Goal: Information Seeking & Learning: Learn about a topic

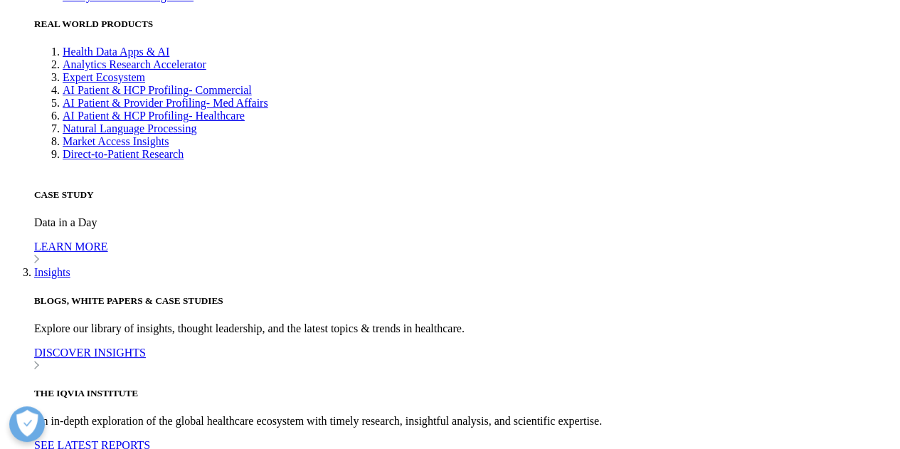
scroll to position [3413, 0]
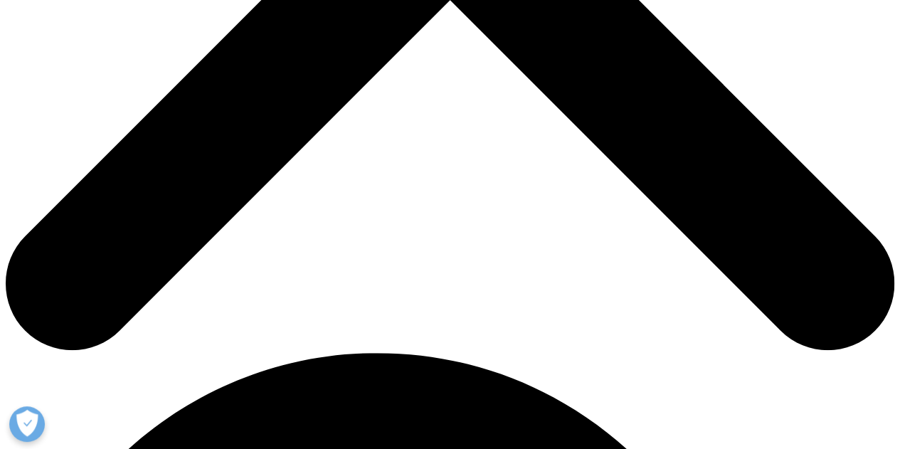
scroll to position [566, 0]
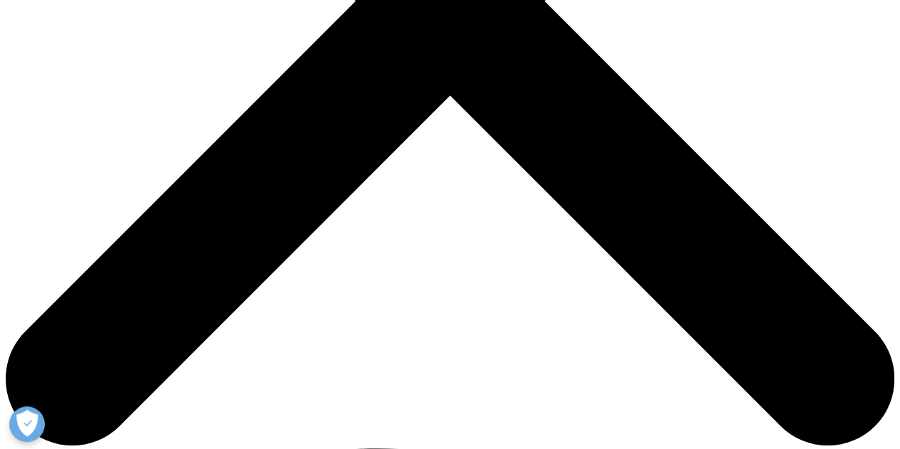
scroll to position [498, 0]
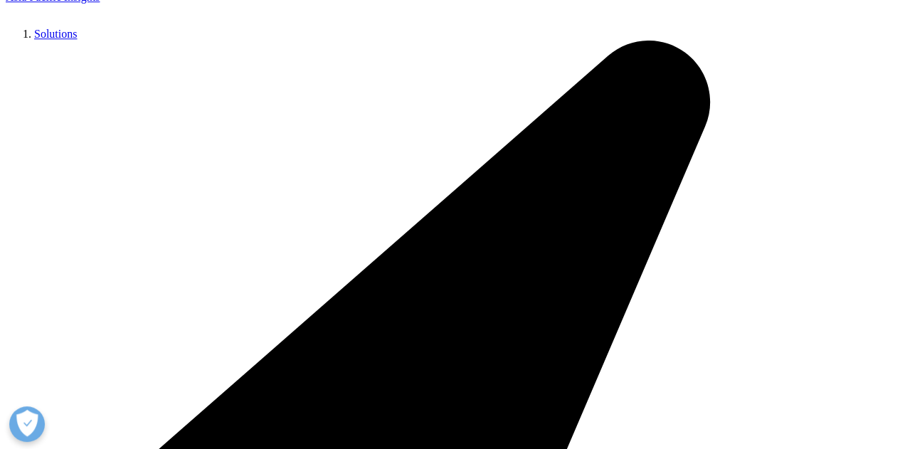
scroll to position [3346, 0]
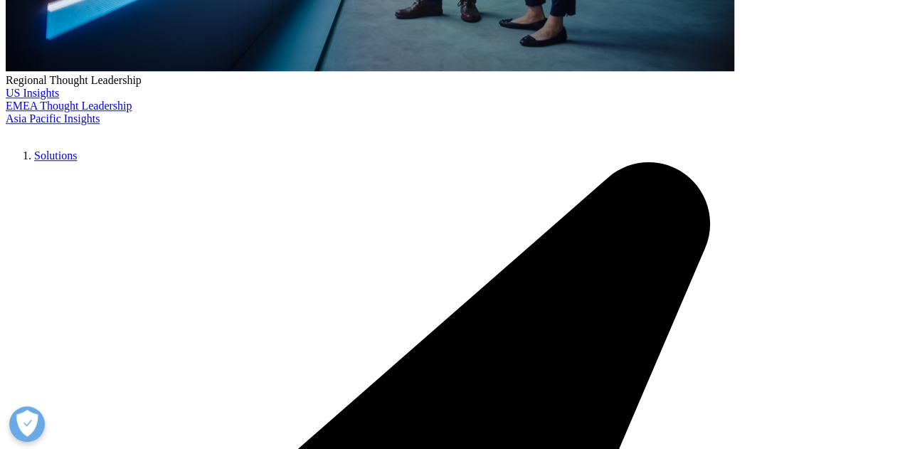
scroll to position [525, 0]
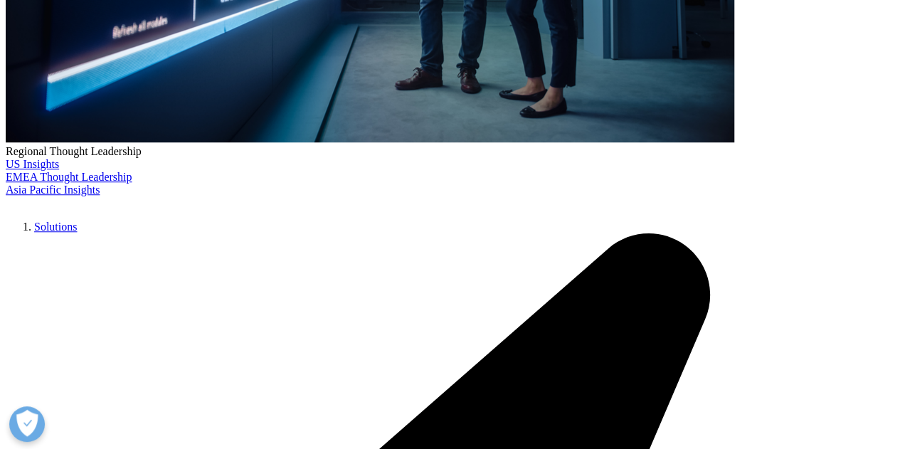
scroll to position [3407, 0]
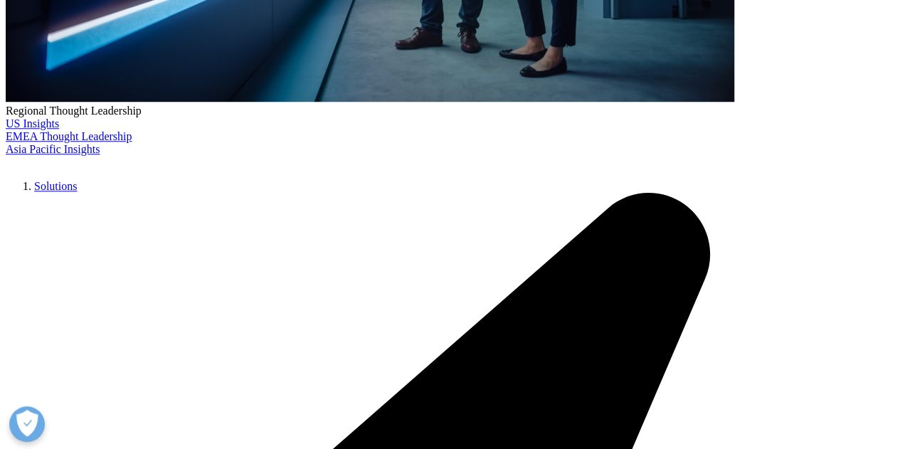
scroll to position [854, 0]
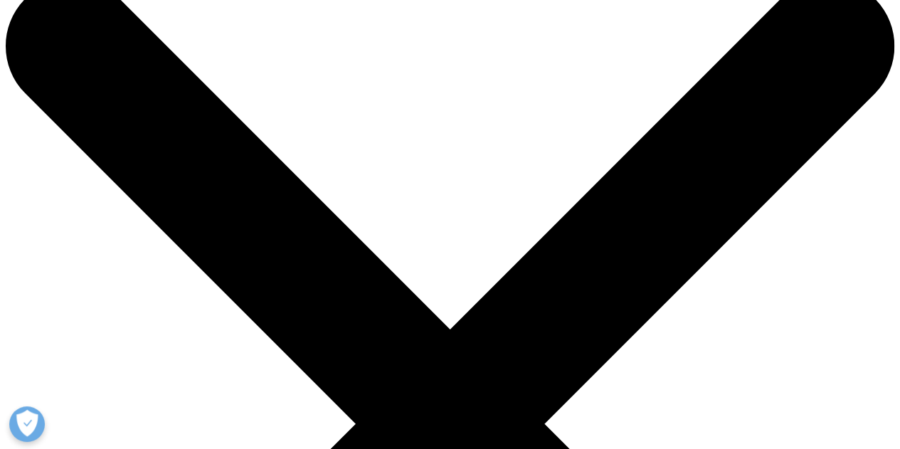
scroll to position [71, 0]
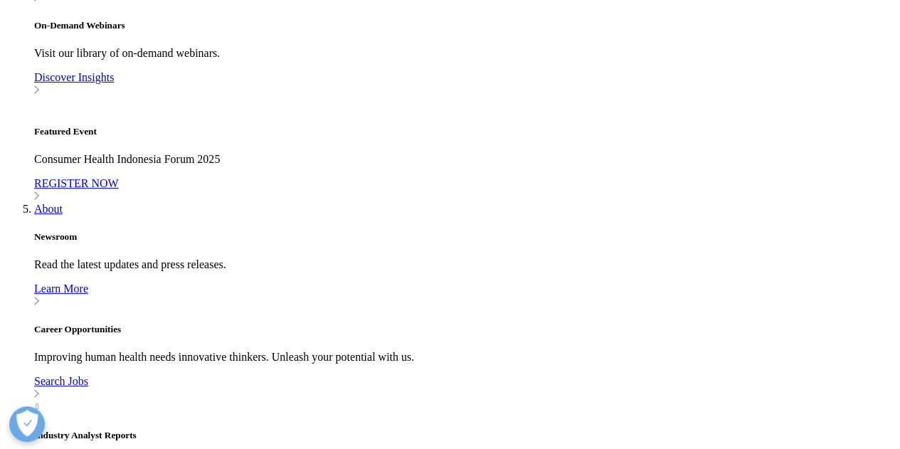
scroll to position [1210, 0]
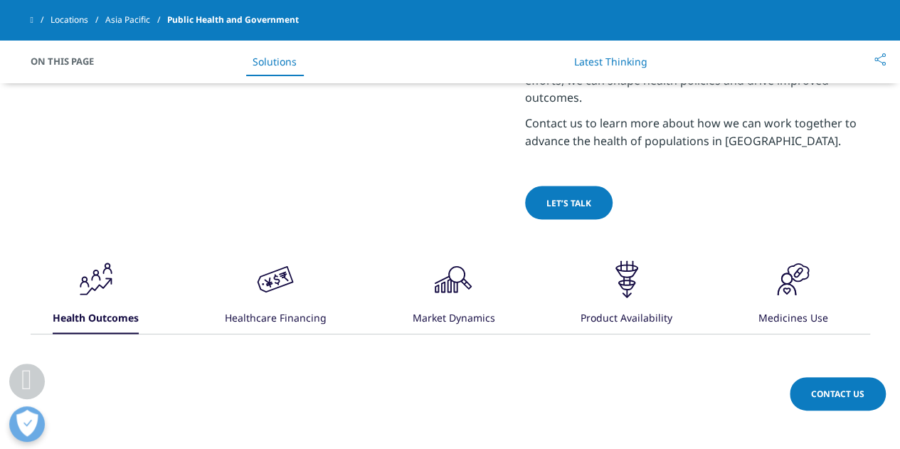
click at [117, 258] on icon ".cls-1{fill:#231f20;}" at bounding box center [96, 279] width 43 height 43
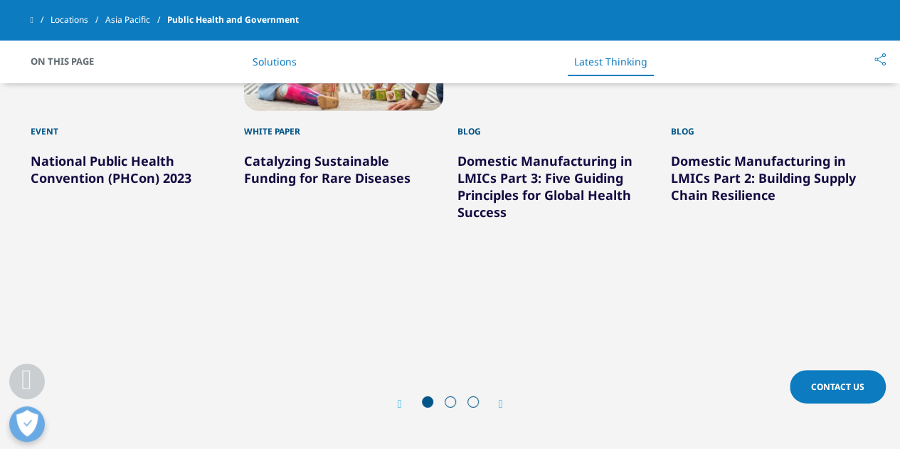
scroll to position [1993, 0]
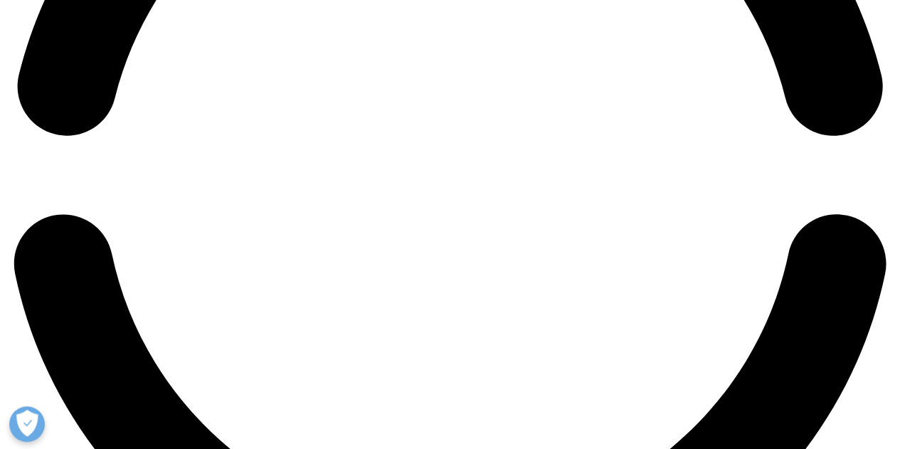
scroll to position [2207, 0]
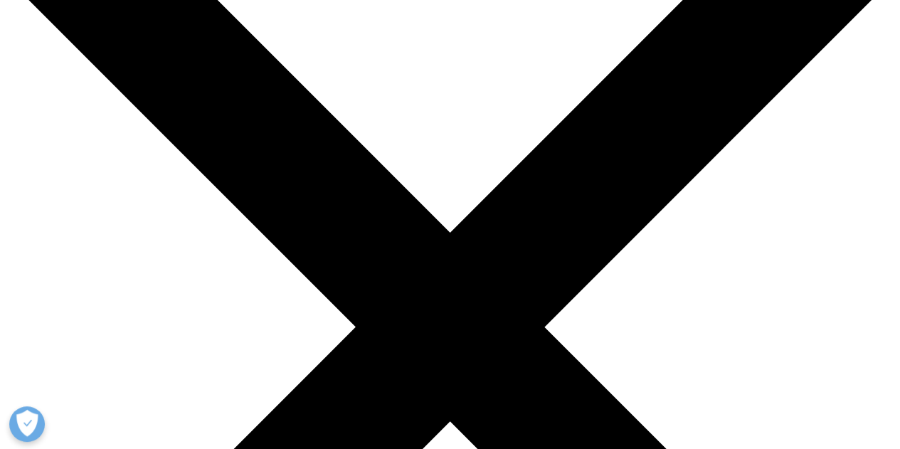
scroll to position [0, 0]
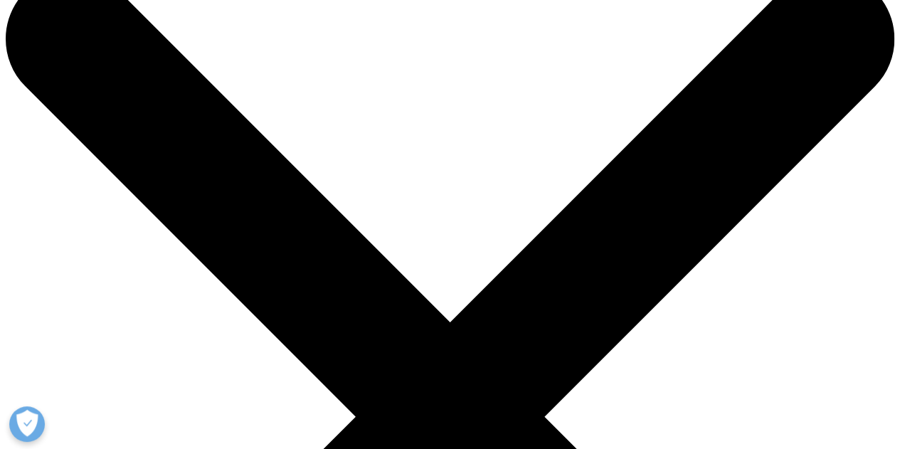
scroll to position [71, 0]
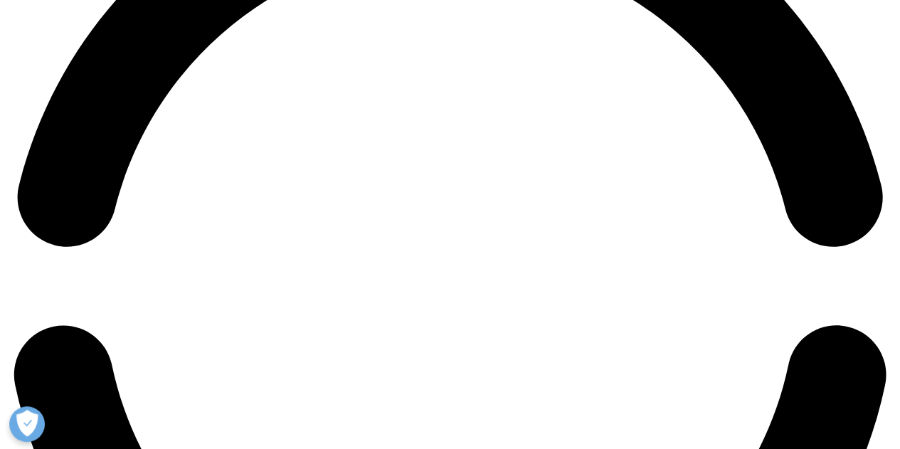
scroll to position [2207, 0]
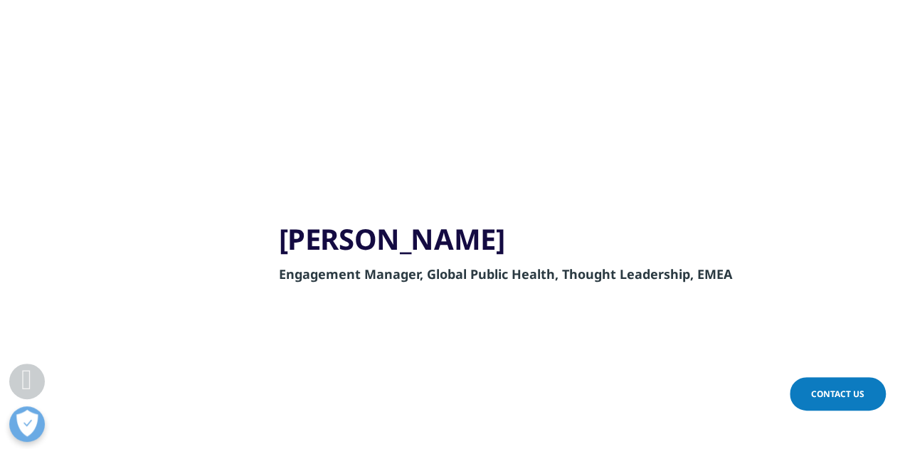
click at [216, 281] on div at bounding box center [137, 328] width 213 height 214
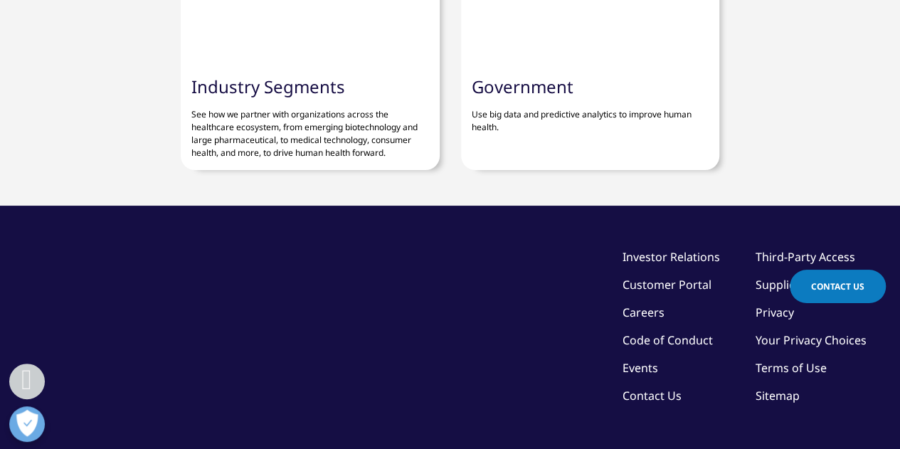
scroll to position [3417, 0]
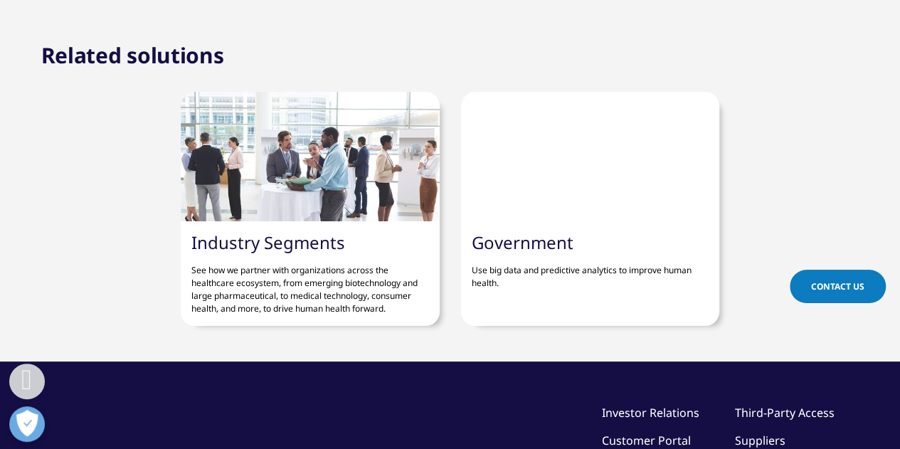
click at [550, 231] on link "Government" at bounding box center [523, 242] width 102 height 23
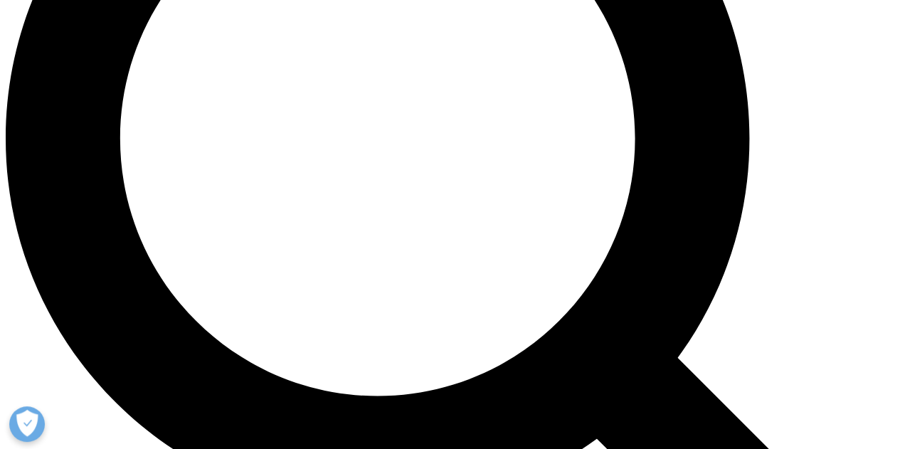
scroll to position [1139, 0]
